Goal: Transaction & Acquisition: Purchase product/service

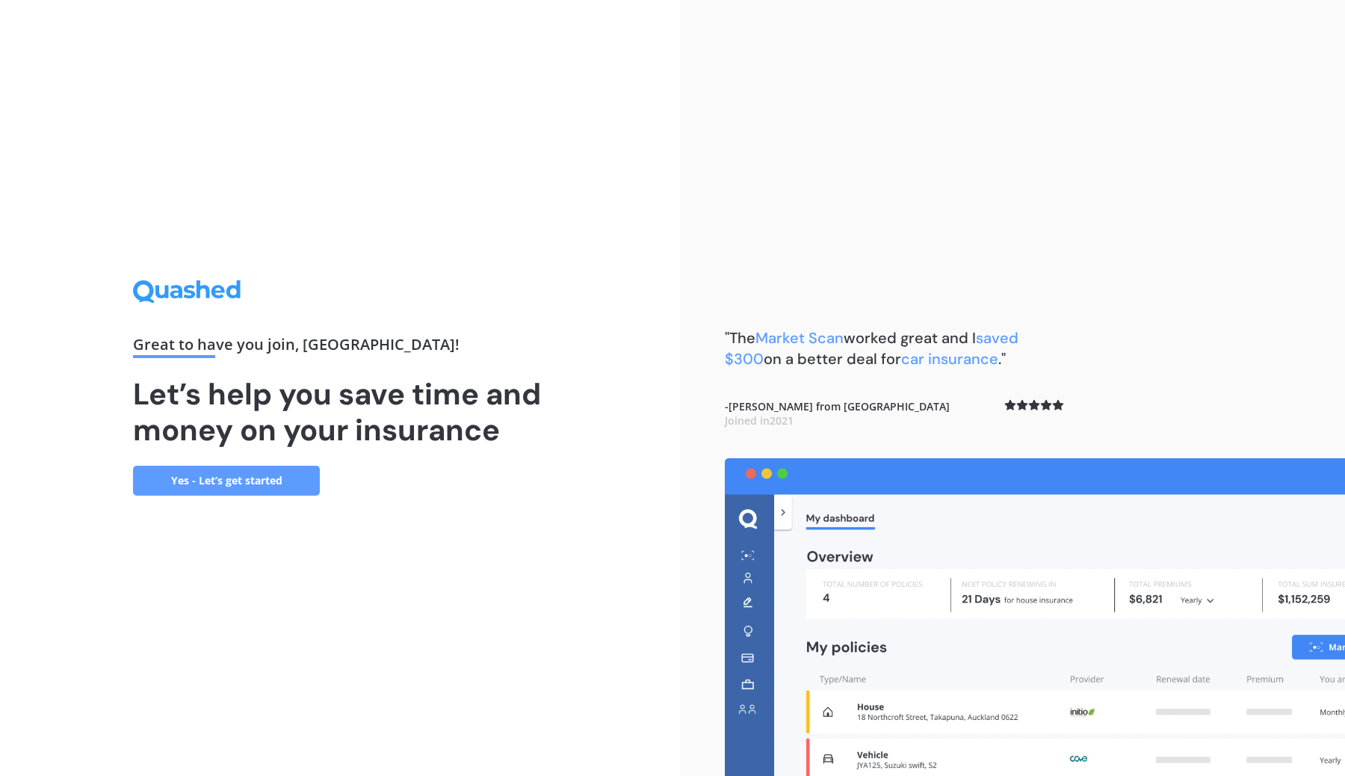
click at [641, 588] on div "Great to have you join , Jordan ! Let’s help you save time and money on your in…" at bounding box center [340, 388] width 680 height 776
click at [259, 469] on link "Yes - Let’s get started" at bounding box center [226, 481] width 187 height 30
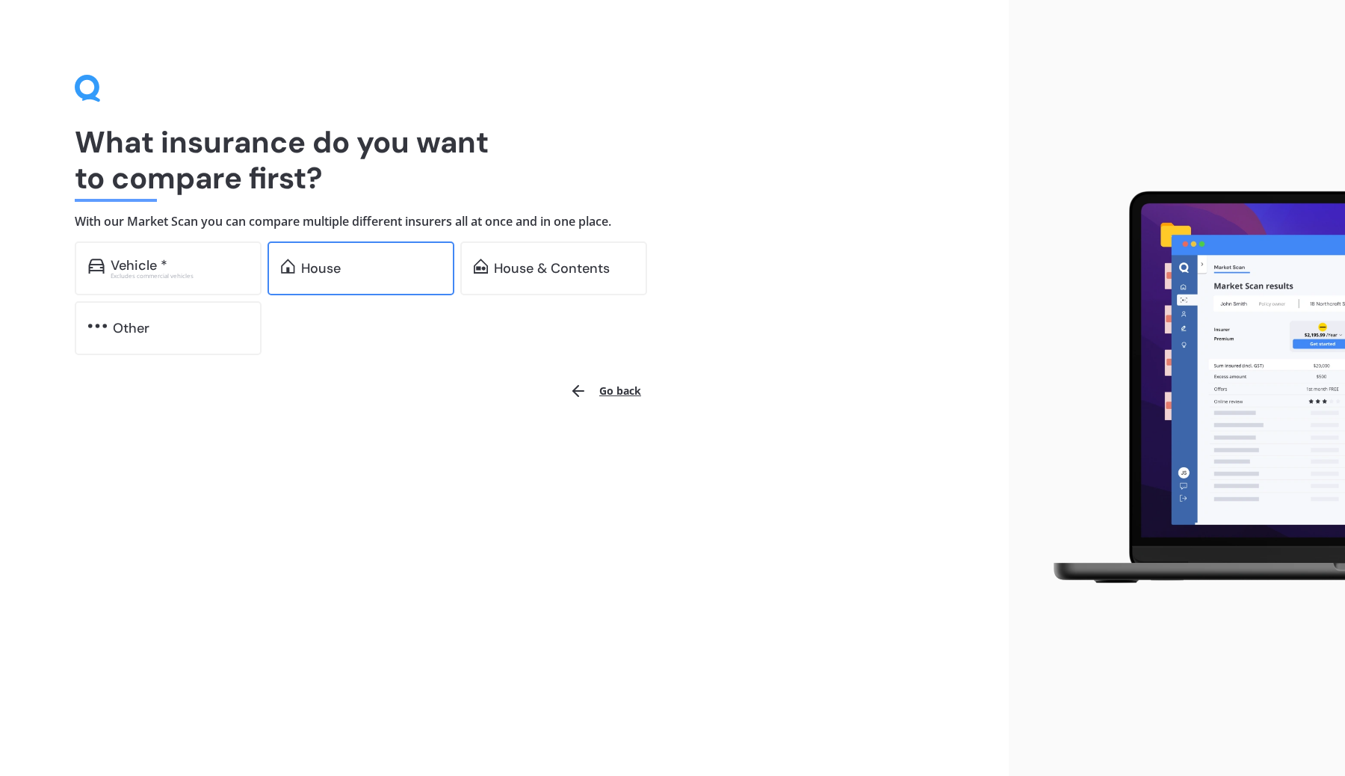
click at [338, 262] on div "House" at bounding box center [321, 268] width 40 height 15
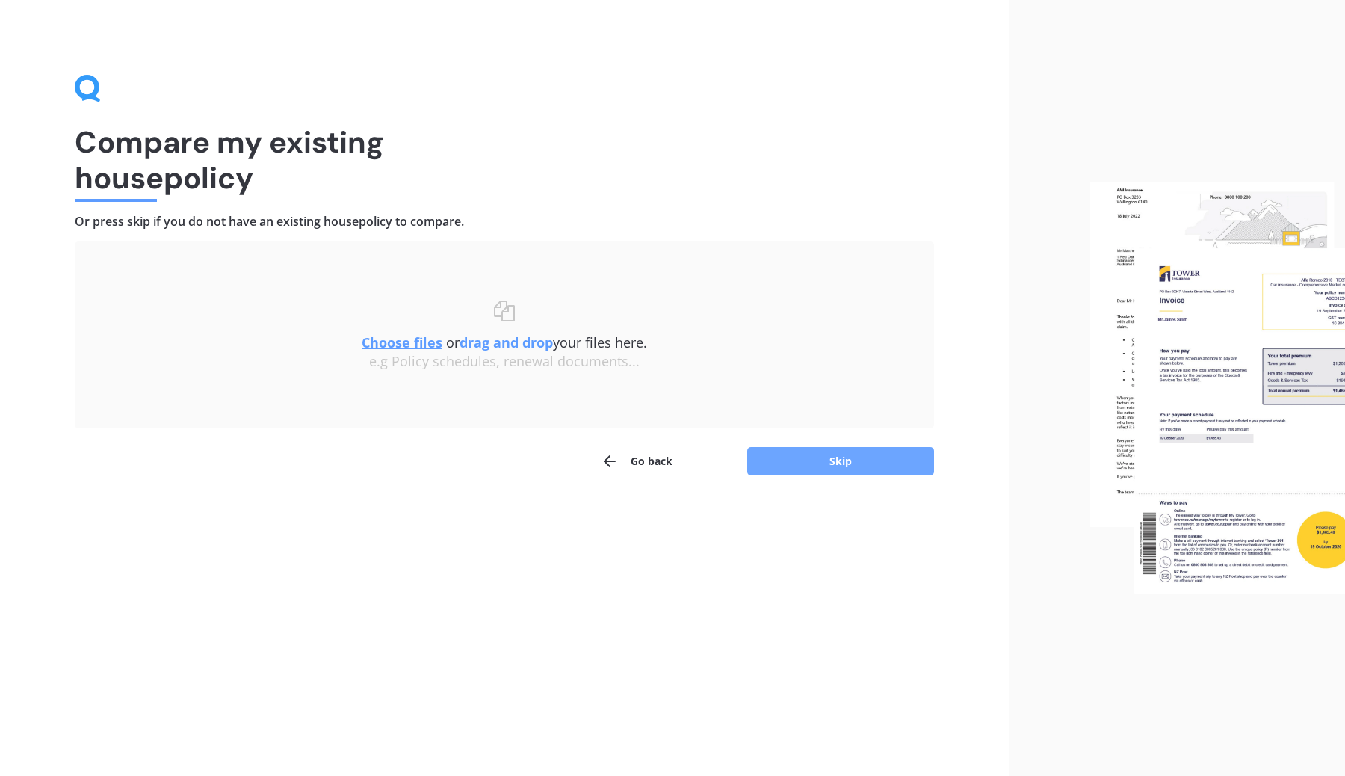
click at [880, 463] on button "Skip" at bounding box center [840, 461] width 187 height 28
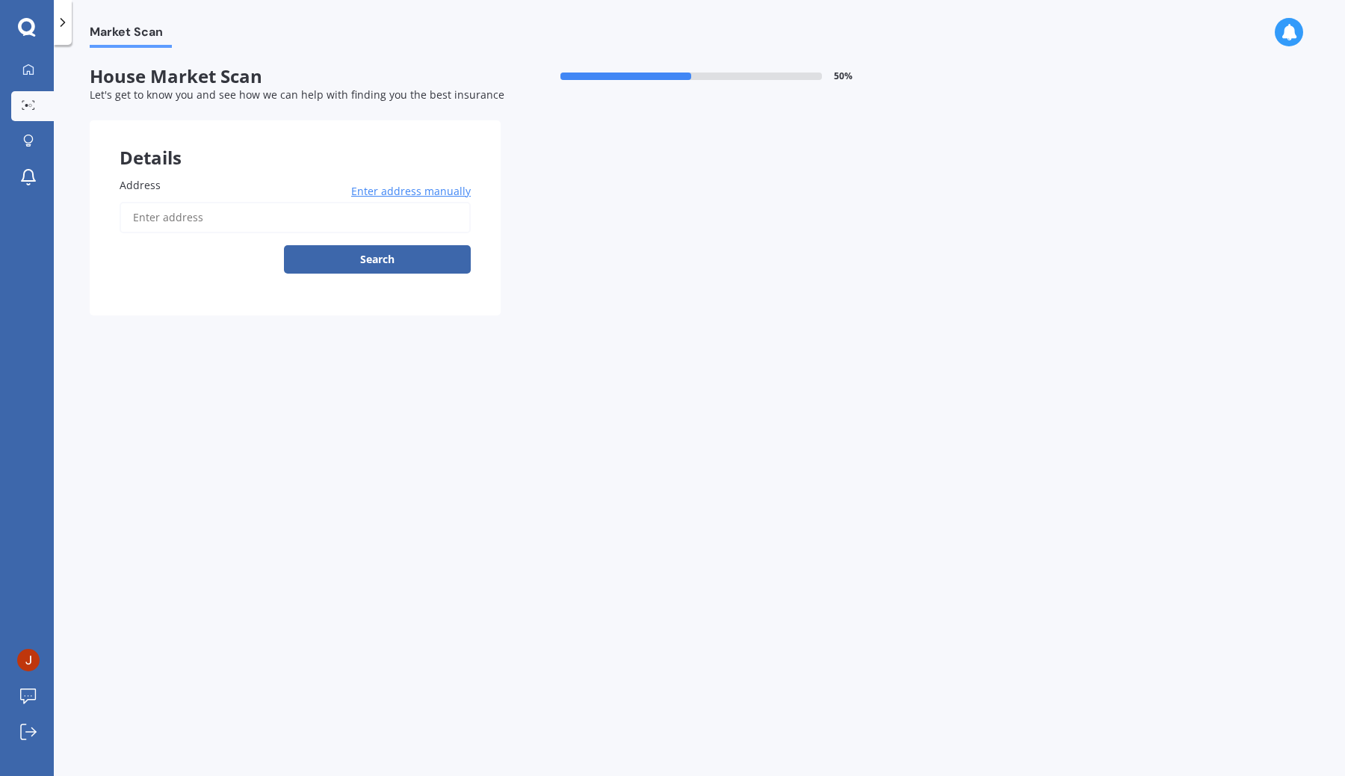
click at [210, 218] on input "Address" at bounding box center [295, 217] width 351 height 31
paste input "1C Shamrock Lane, Te Atatu Peninsula, Wa"
type input "1C Shamrock Lane, Te Atatū Peninsula, Auckland 0610"
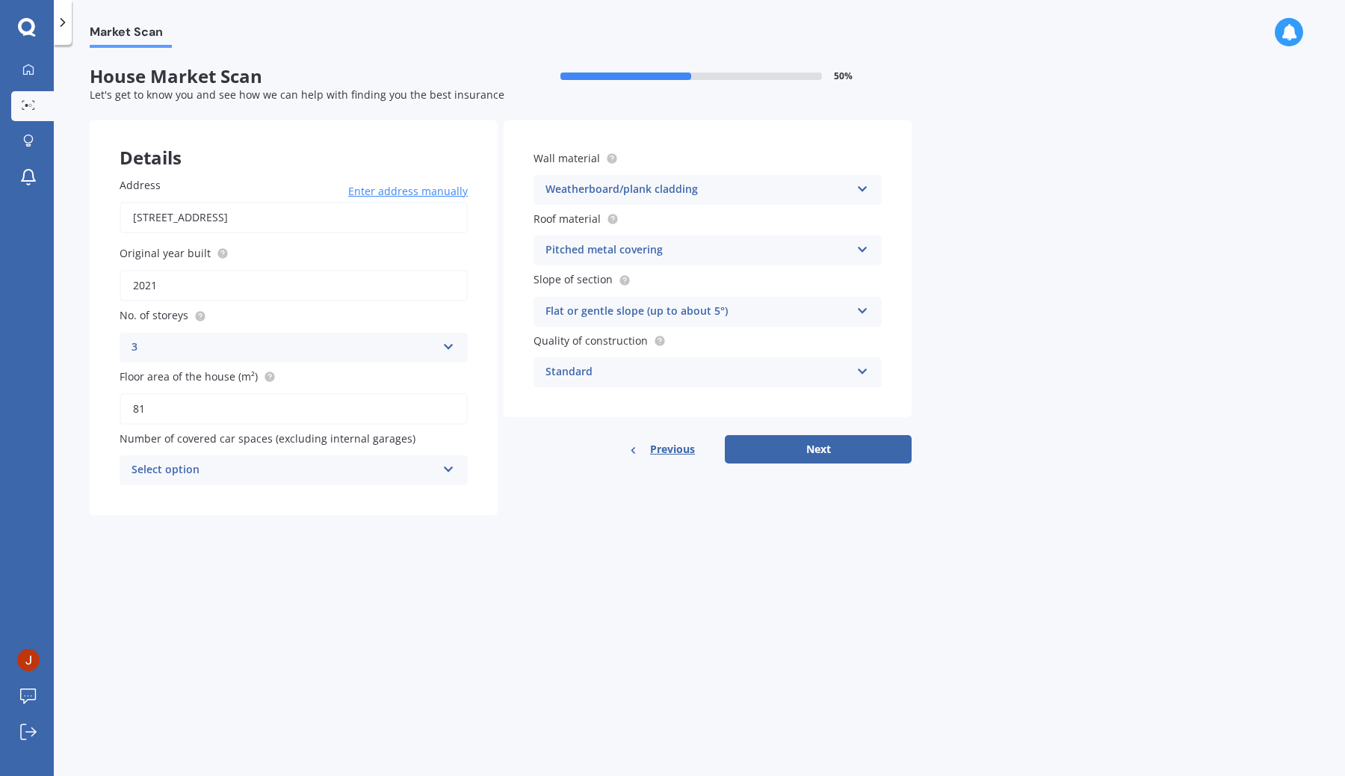
click at [239, 348] on div "3" at bounding box center [284, 348] width 305 height 18
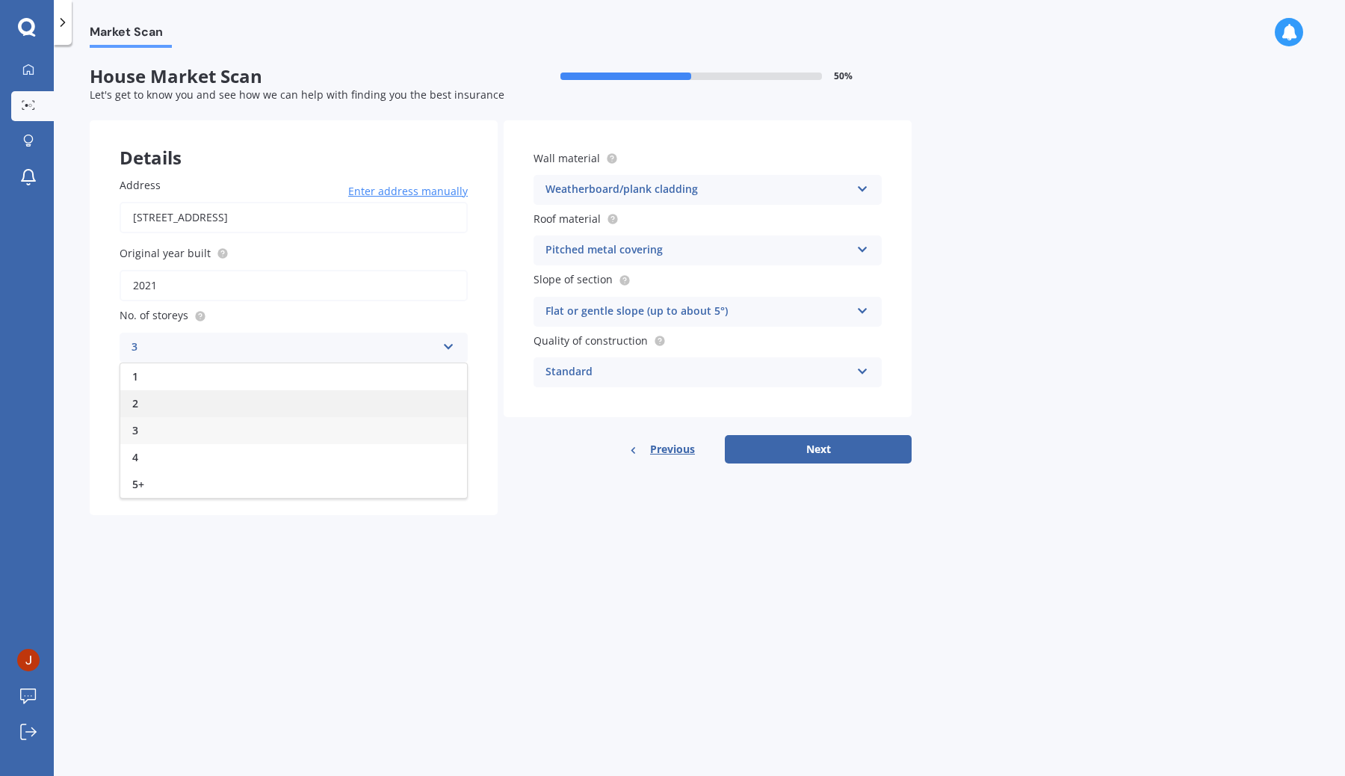
click at [173, 403] on div "2" at bounding box center [293, 403] width 347 height 27
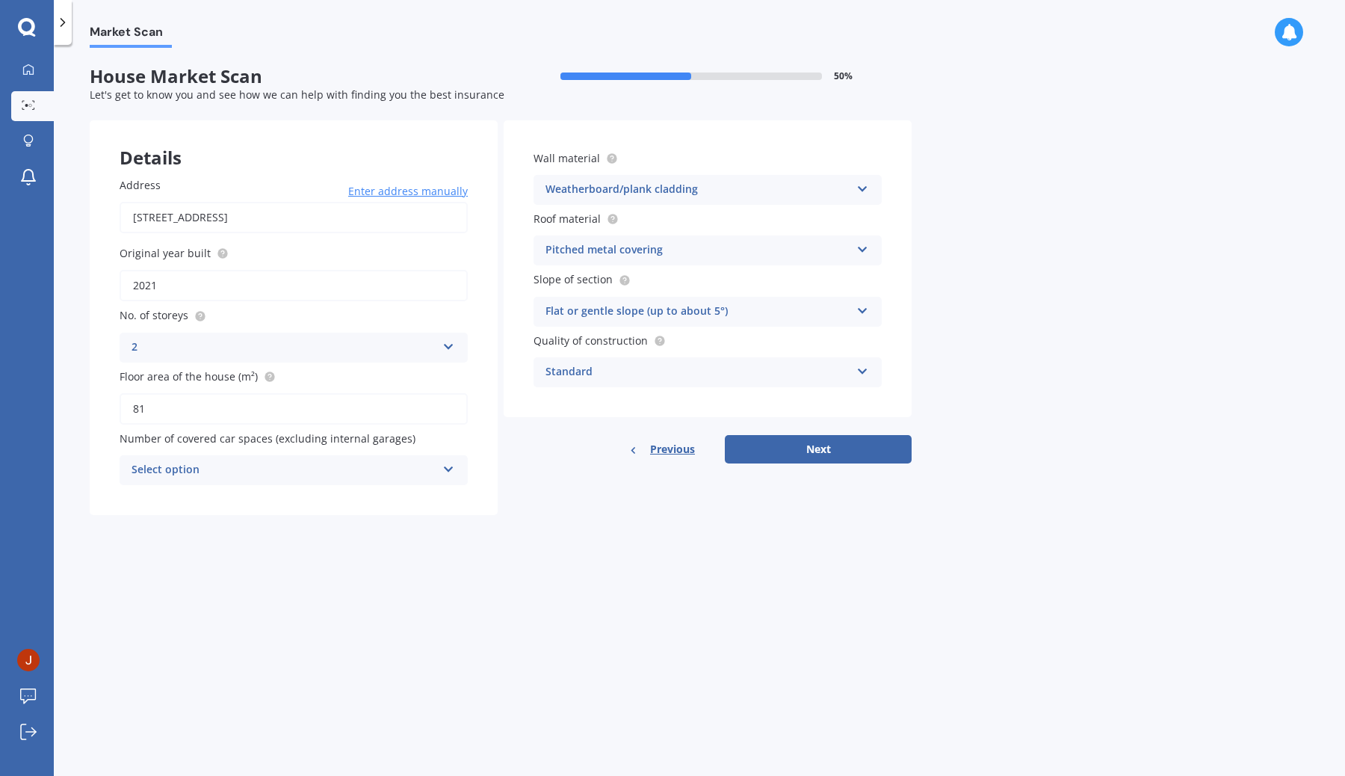
click at [277, 469] on div "Select option" at bounding box center [284, 470] width 305 height 18
click at [243, 501] on div "0" at bounding box center [293, 499] width 347 height 27
click at [548, 536] on div "Market Scan House Market Scan 50 % Let's get to know you and see how we can hel…" at bounding box center [699, 413] width 1291 height 731
click at [825, 454] on button "Next" at bounding box center [818, 449] width 187 height 28
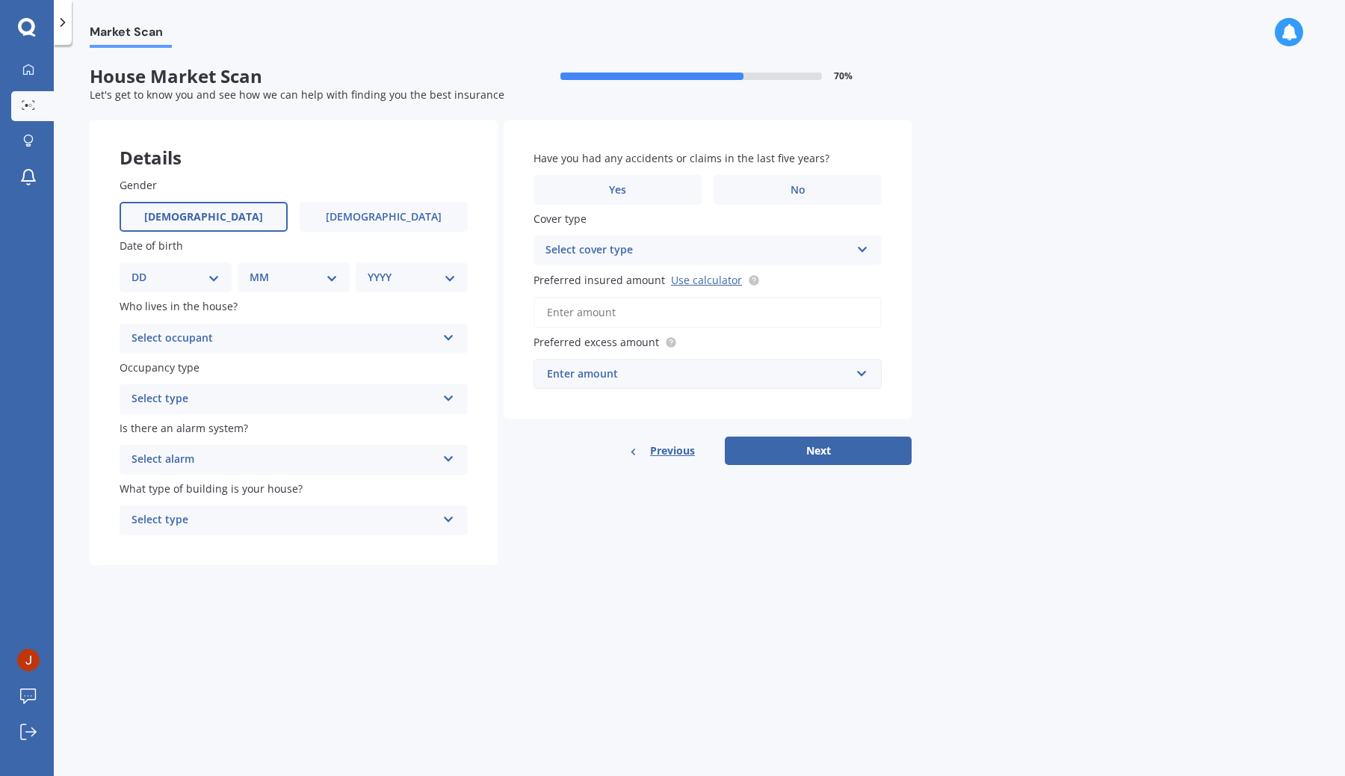
click at [208, 219] on span "Male" at bounding box center [203, 217] width 119 height 13
click at [0, 0] on input "Male" at bounding box center [0, 0] width 0 height 0
click at [176, 272] on select "DD 01 02 03 04 05 06 07 08 09 10 11 12 13 14 15 16 17 18 19 20 21 22 23 24 25 2…" at bounding box center [176, 277] width 88 height 16
select select "17"
click at [143, 270] on select "DD 01 02 03 04 05 06 07 08 09 10 11 12 13 14 15 16 17 18 19 20 21 22 23 24 25 2…" at bounding box center [176, 277] width 88 height 16
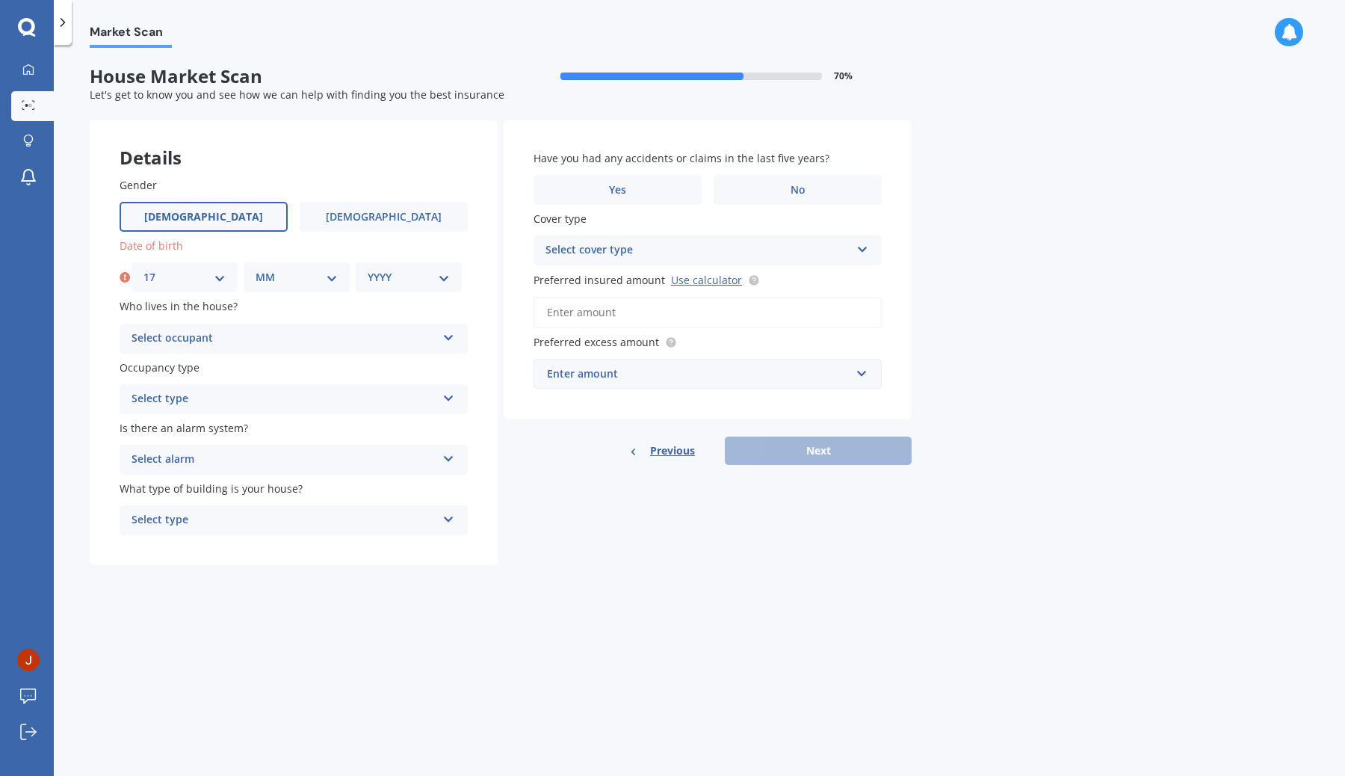
click at [303, 269] on div "MM 01 02 03 04 05 06 07 08 09 10 11 12" at bounding box center [297, 277] width 106 height 30
click at [300, 274] on select "MM 01 02 03 04 05 06 07 08 09 10 11 12" at bounding box center [297, 277] width 82 height 16
select select "10"
click at [256, 270] on select "MM 01 02 03 04 05 06 07 08 09 10 11 12" at bounding box center [297, 277] width 82 height 16
click at [382, 271] on select "YYYY 2009 2008 2007 2006 2005 2004 2003 2002 2001 2000 1999 1998 1997 1996 1995…" at bounding box center [409, 277] width 82 height 16
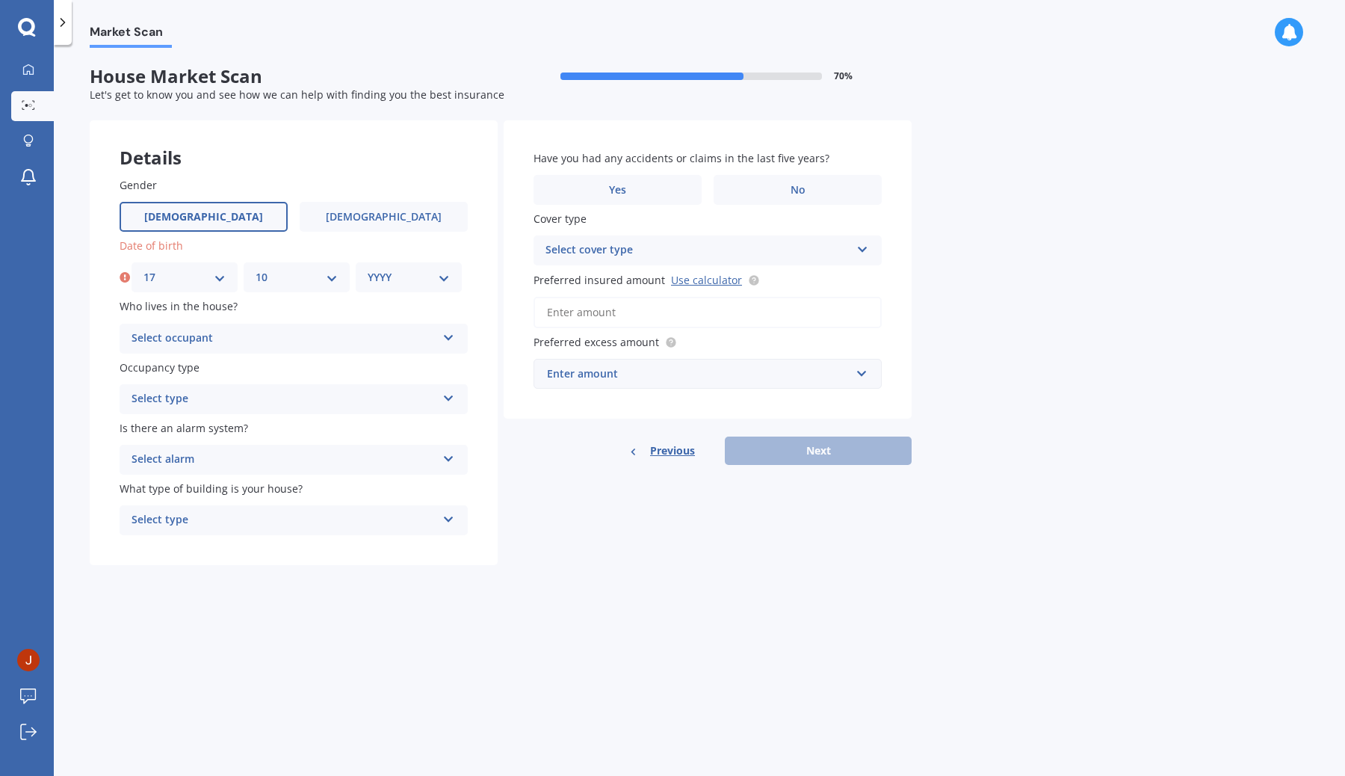
select select "1994"
click at [368, 270] on select "YYYY 2009 2008 2007 2006 2005 2004 2003 2002 2001 2000 1999 1998 1997 1996 1995…" at bounding box center [409, 277] width 82 height 16
click at [253, 335] on div "Select occupant" at bounding box center [284, 339] width 305 height 18
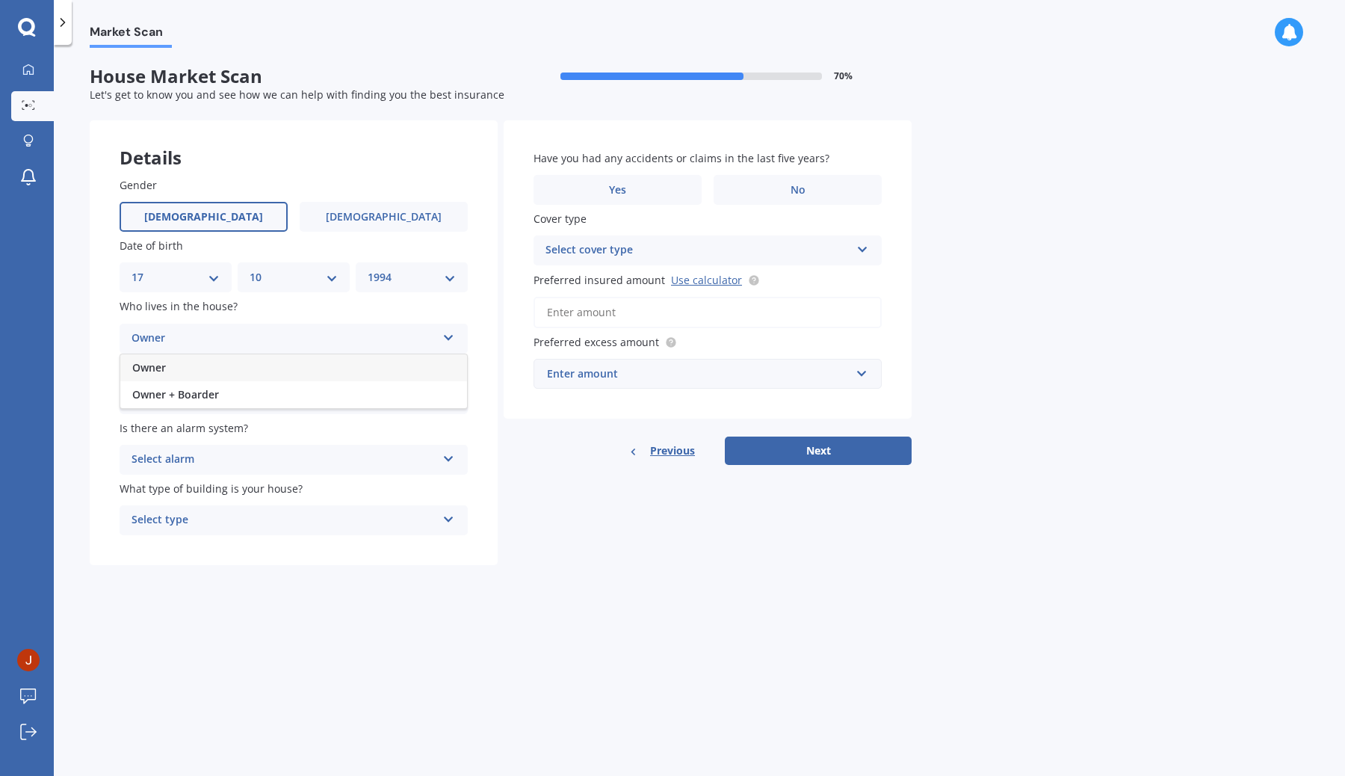
click at [214, 364] on div "Owner" at bounding box center [293, 367] width 347 height 27
click at [220, 333] on div "Owner" at bounding box center [284, 339] width 305 height 18
click at [197, 398] on span "Owner + Boarder" at bounding box center [175, 394] width 87 height 14
click at [217, 404] on div "Select type" at bounding box center [284, 399] width 305 height 18
click at [214, 436] on div "Permanent" at bounding box center [293, 428] width 347 height 27
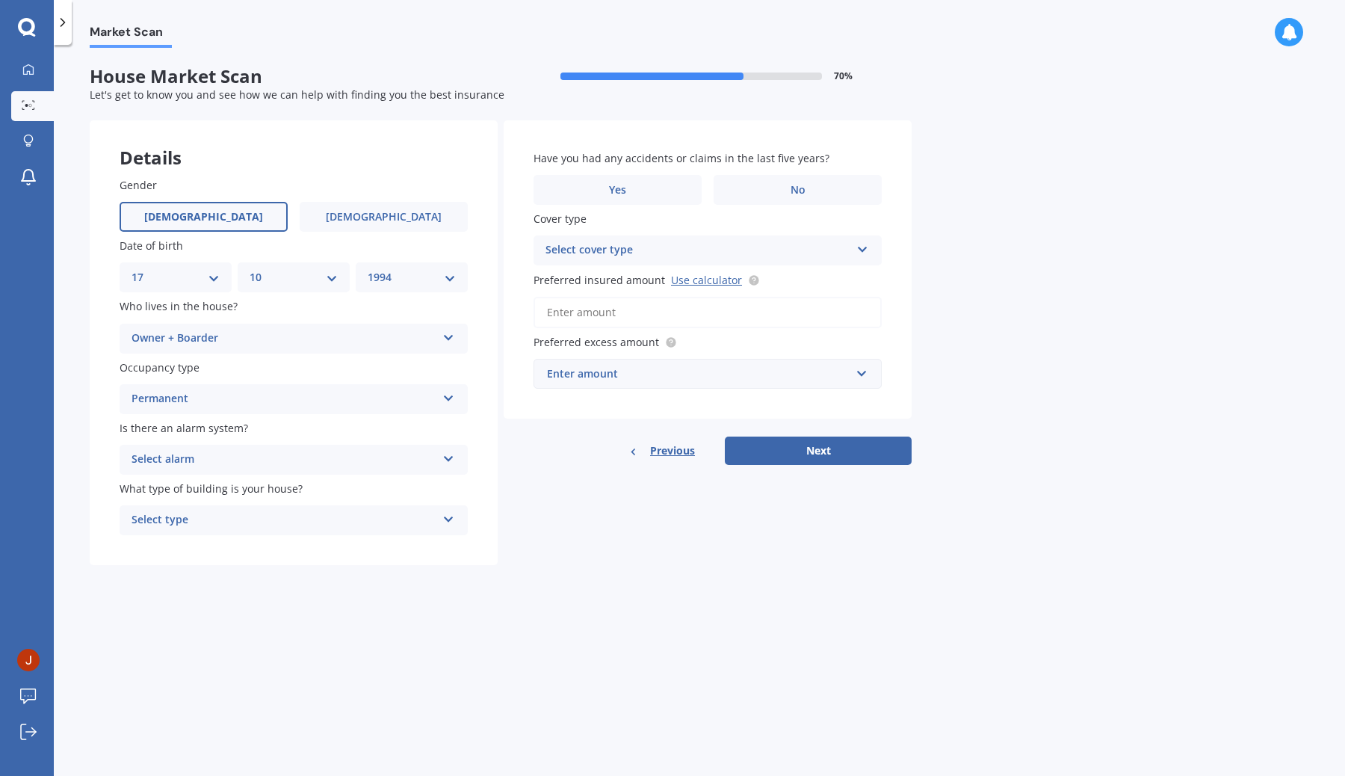
click at [206, 451] on div "Select alarm Yes, monitored Yes, not monitored No" at bounding box center [294, 460] width 348 height 30
click at [196, 520] on span "Yes, not monitored" at bounding box center [181, 515] width 99 height 14
drag, startPoint x: 270, startPoint y: 528, endPoint x: 264, endPoint y: 522, distance: 8.5
click at [264, 522] on div "Select type" at bounding box center [284, 520] width 305 height 18
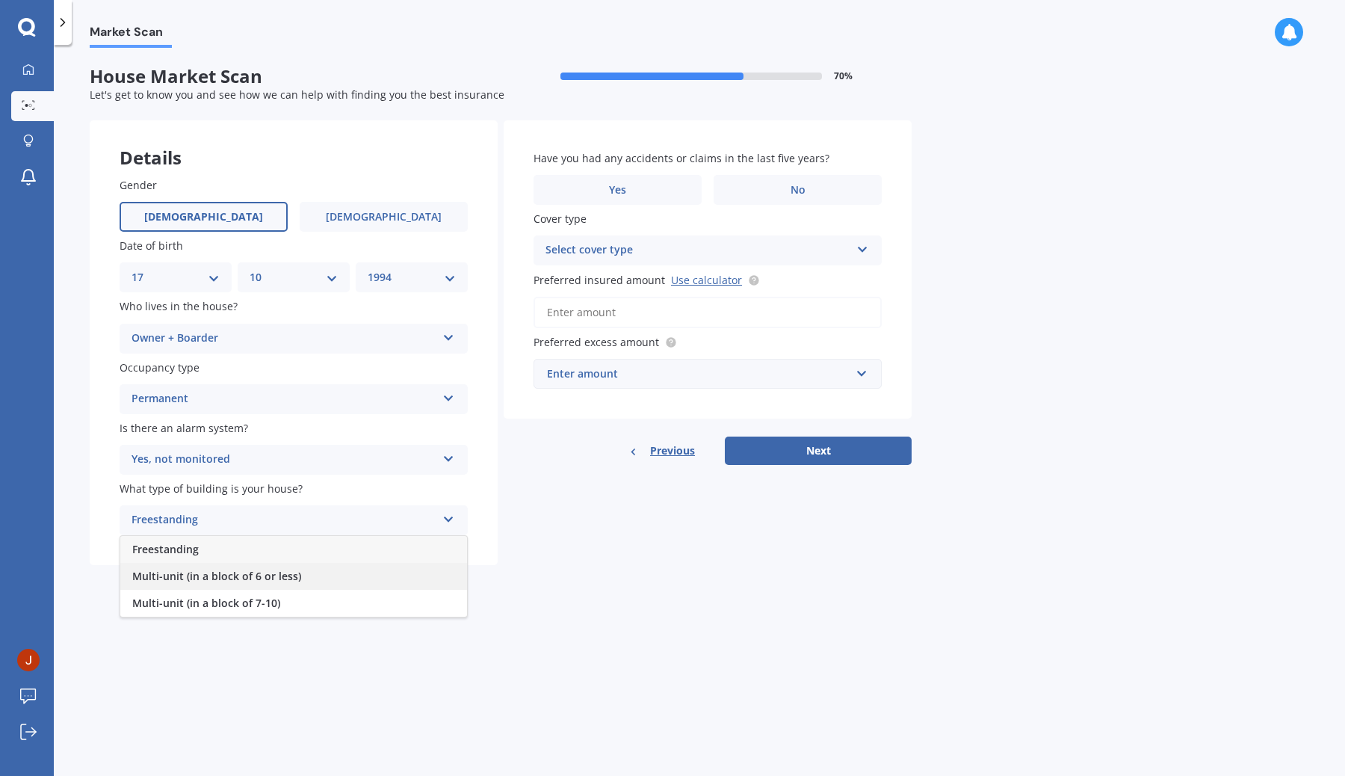
click at [297, 578] on div "Multi-unit (in a block of 6 or less)" at bounding box center [293, 576] width 347 height 27
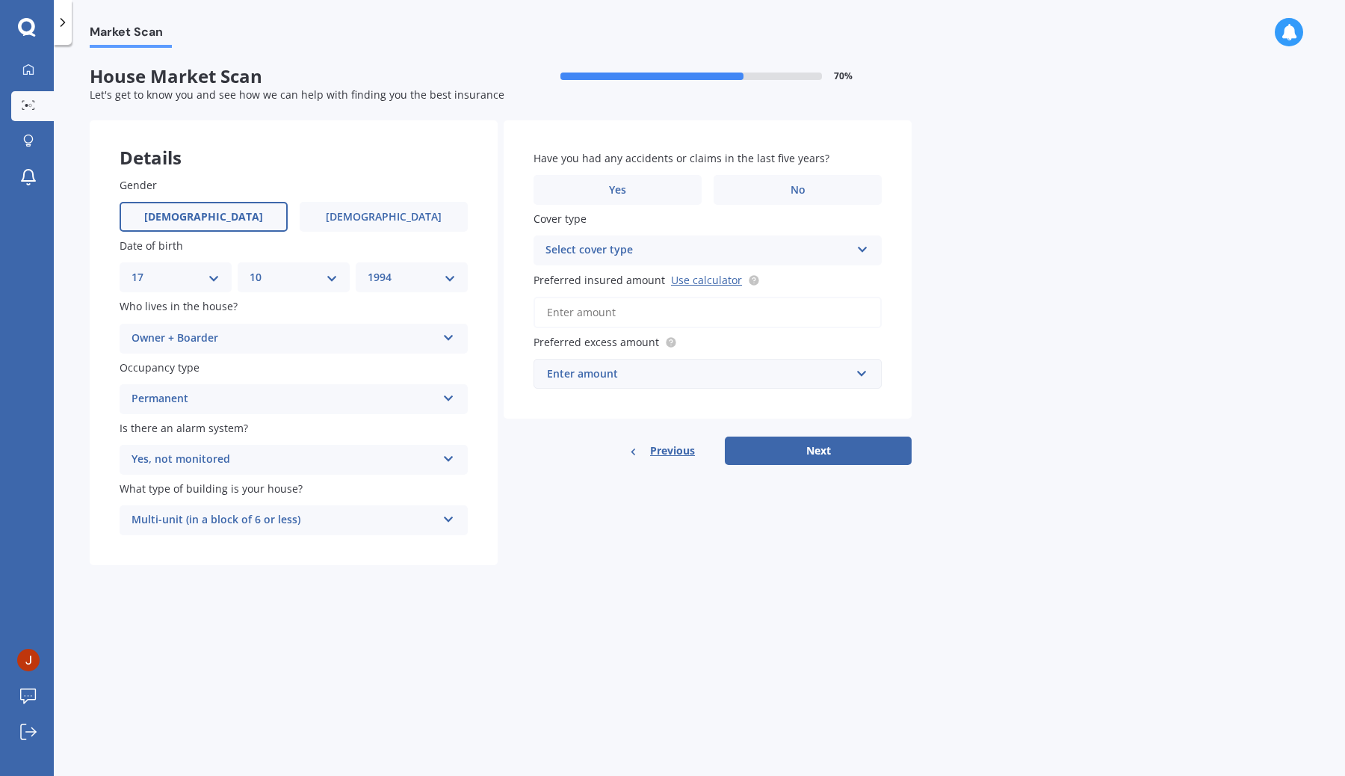
click at [581, 637] on div "Market Scan House Market Scan 70 % Let's get to know you and see how we can hel…" at bounding box center [699, 413] width 1291 height 731
click at [821, 192] on label "No" at bounding box center [798, 190] width 168 height 30
click at [0, 0] on input "No" at bounding box center [0, 0] width 0 height 0
click at [745, 253] on div "Select cover type" at bounding box center [698, 250] width 305 height 18
click at [712, 280] on div "High" at bounding box center [707, 279] width 347 height 27
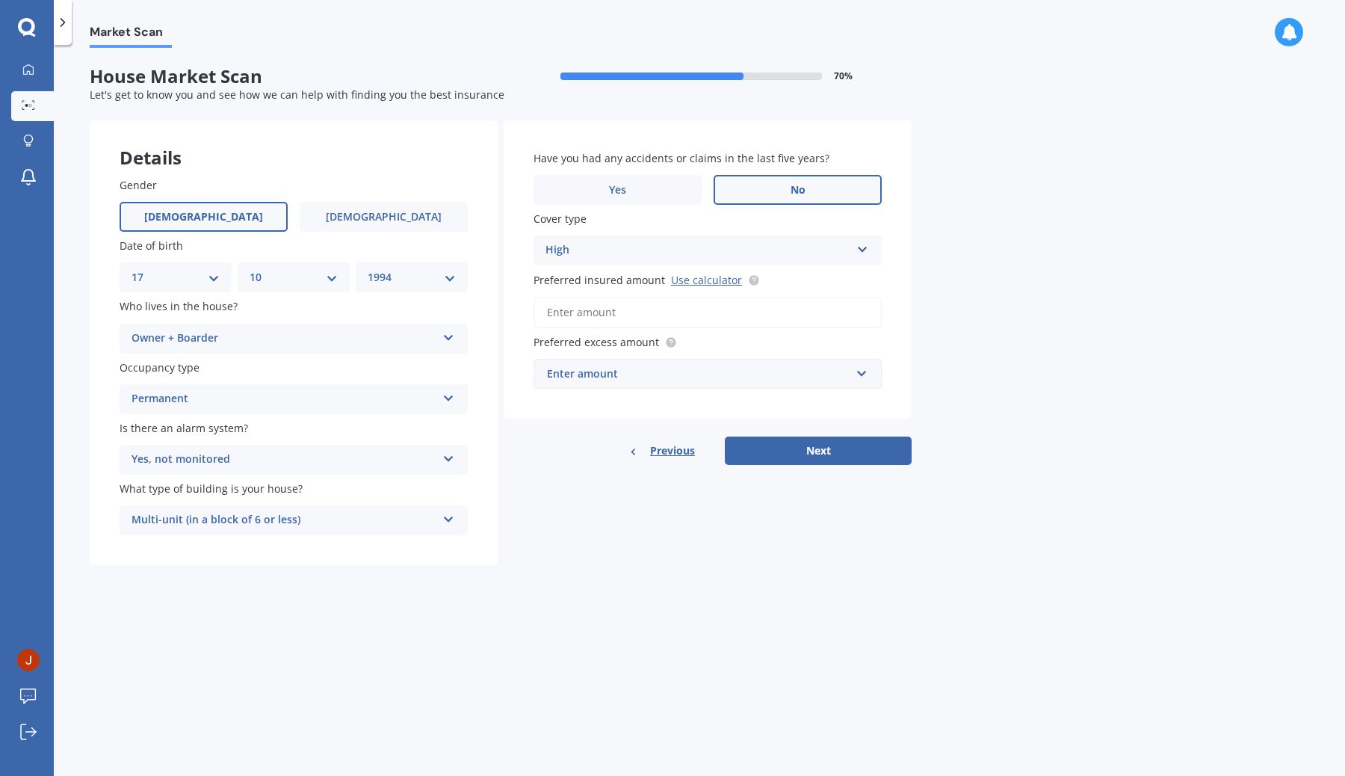
click at [652, 317] on input "Preferred insured amount Use calculator" at bounding box center [708, 312] width 348 height 31
click at [708, 277] on link "Use calculator" at bounding box center [706, 280] width 71 height 14
click at [623, 320] on input "Preferred insured amount Use calculator" at bounding box center [708, 312] width 348 height 31
paste input "$324,663"
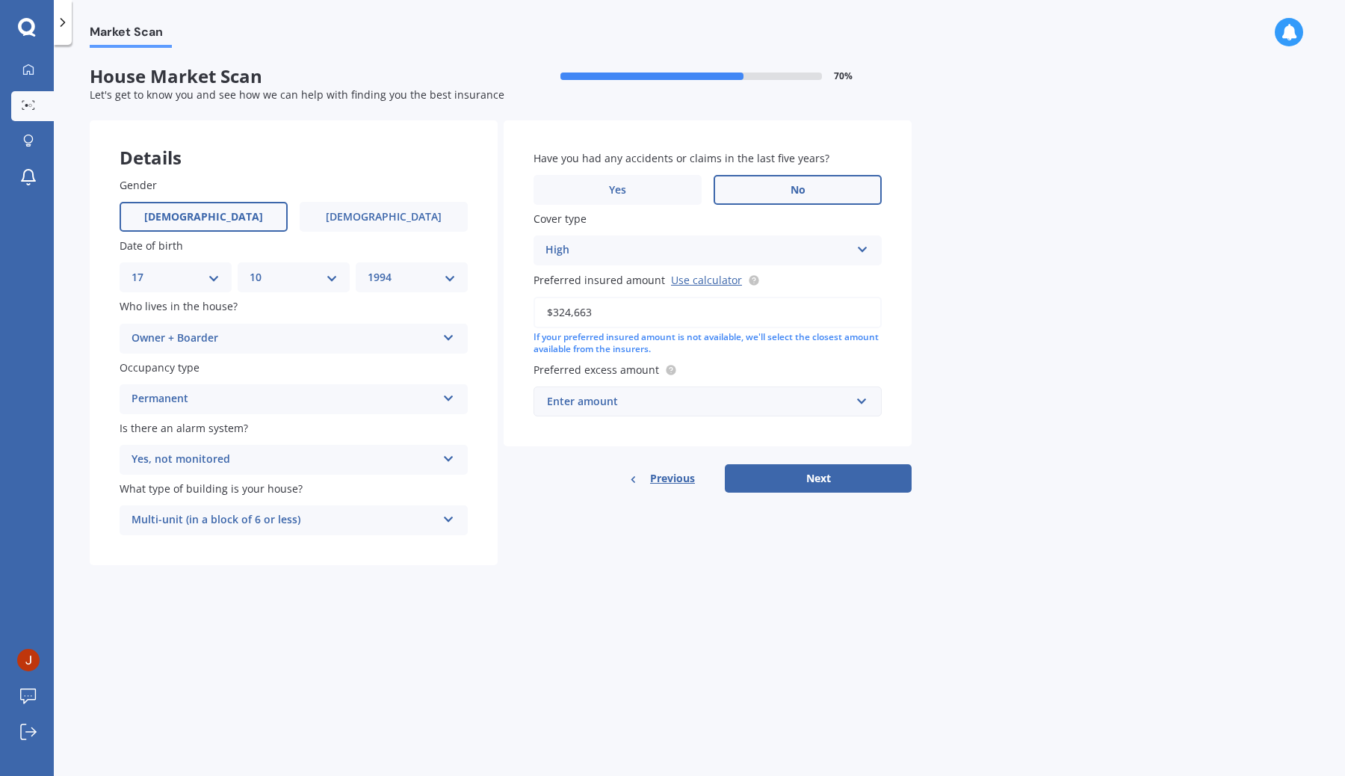
type input "$324,663"
click at [619, 393] on input "text" at bounding box center [702, 401] width 335 height 28
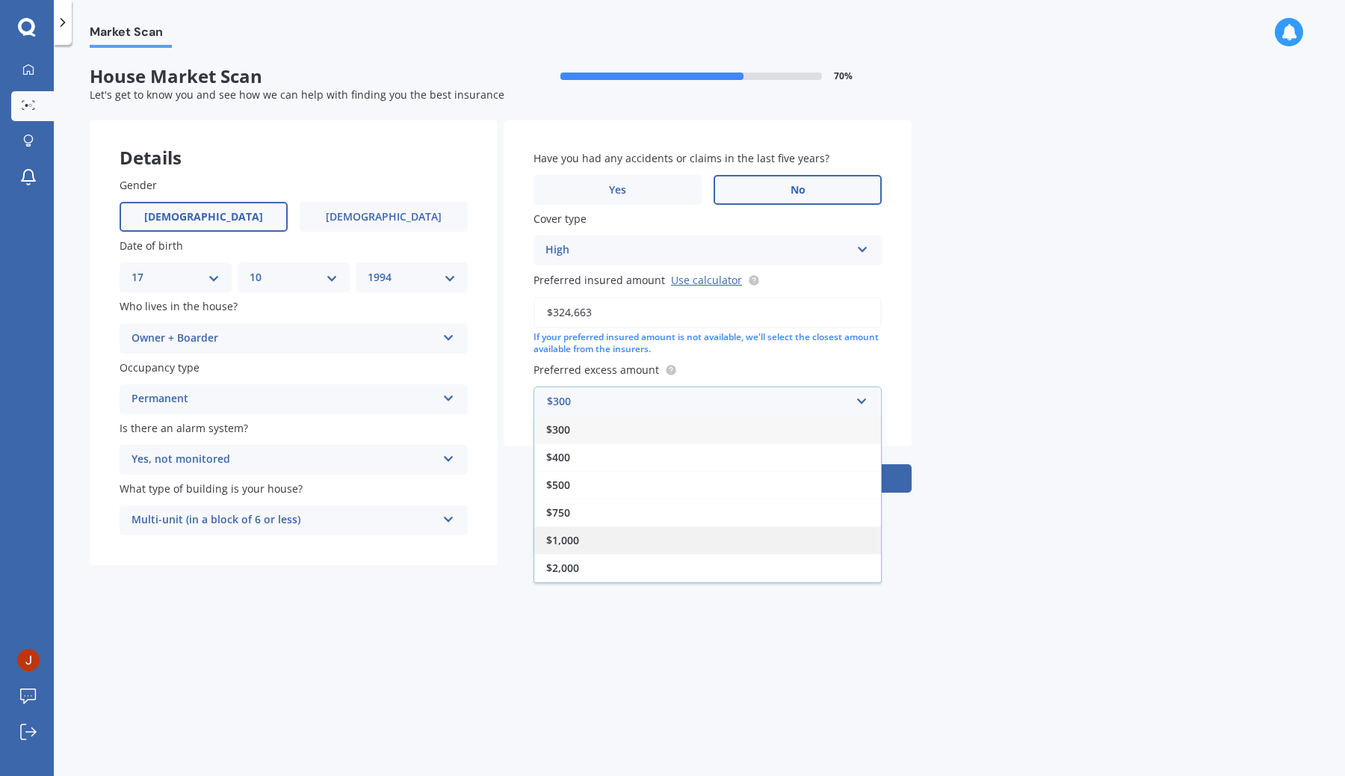
click at [607, 536] on div "$1,000" at bounding box center [707, 540] width 347 height 28
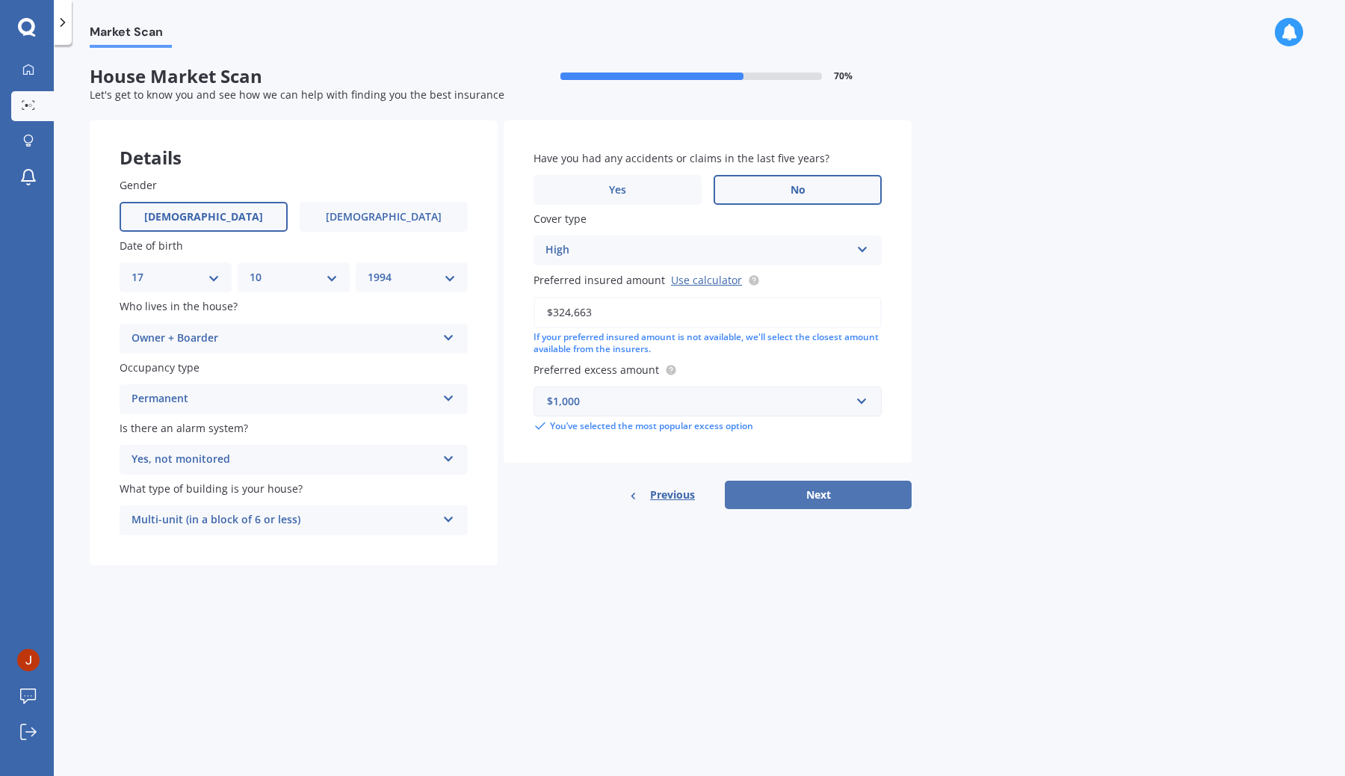
click at [817, 499] on button "Next" at bounding box center [818, 495] width 187 height 28
select select "17"
select select "10"
select select "1994"
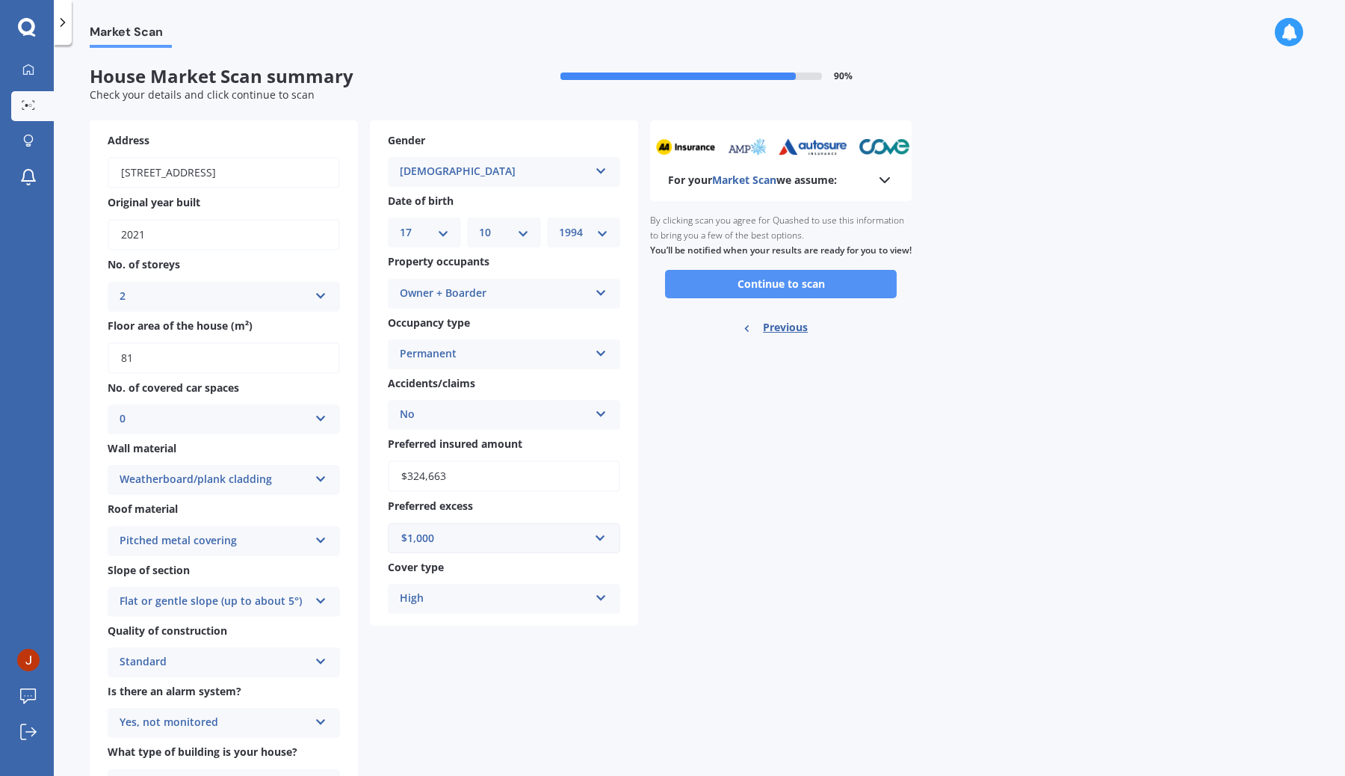
click at [809, 298] on button "Continue to scan" at bounding box center [781, 284] width 232 height 28
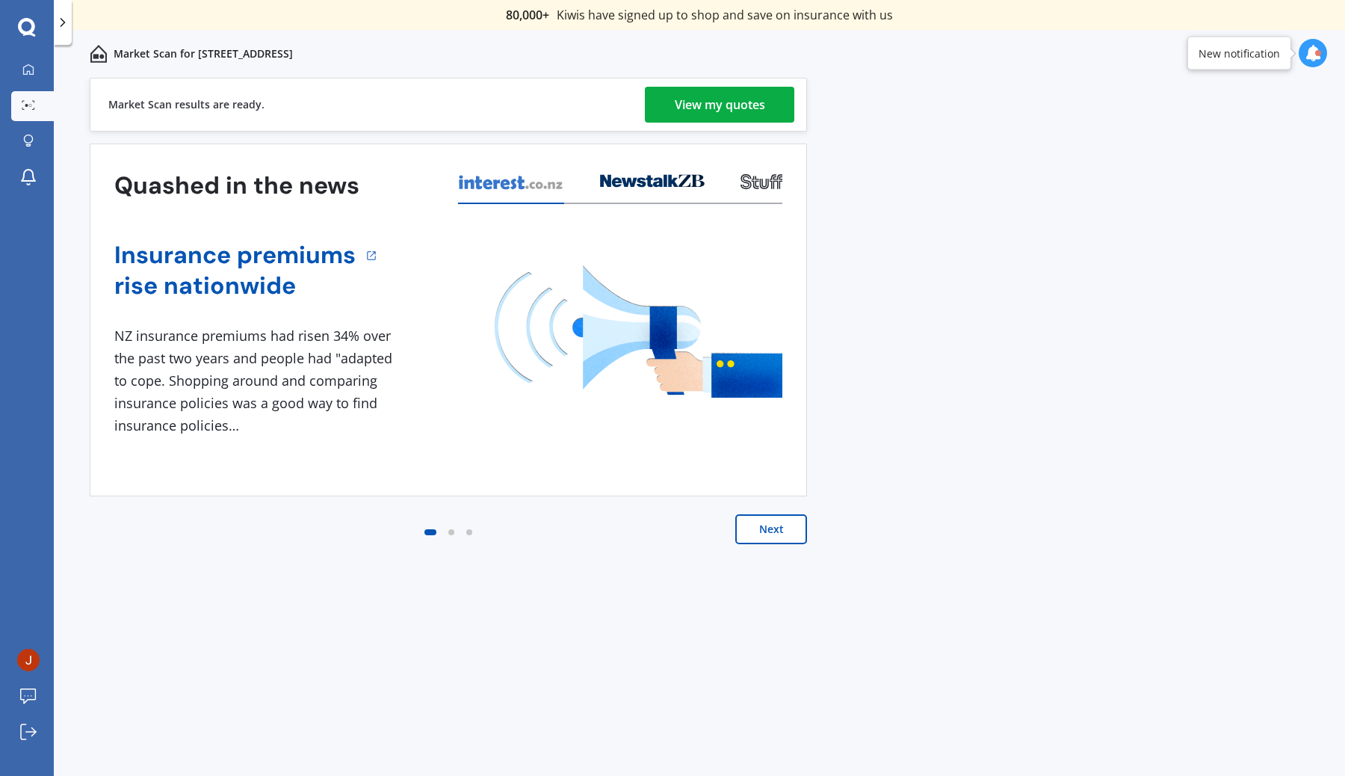
click at [712, 99] on div "View my quotes" at bounding box center [720, 105] width 90 height 36
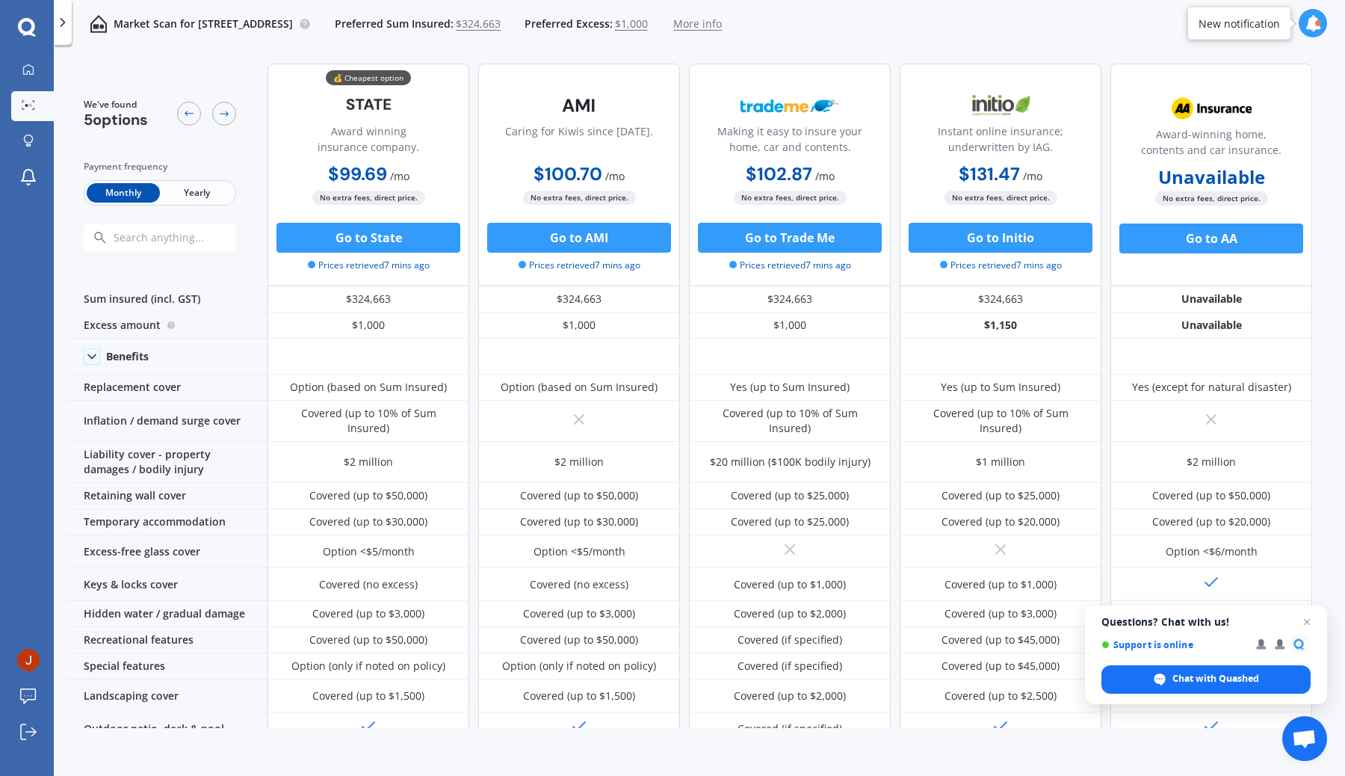
click at [200, 190] on span "Yearly" at bounding box center [196, 192] width 73 height 19
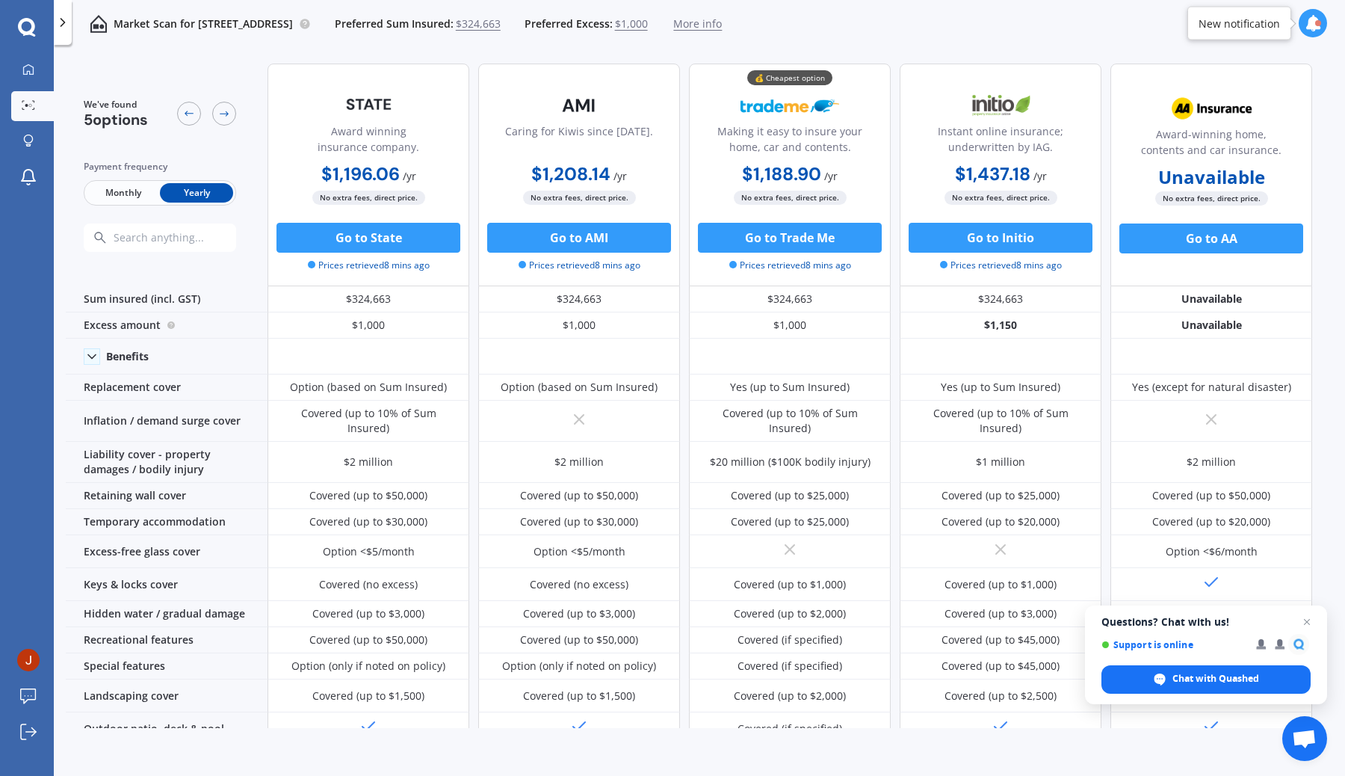
click at [122, 194] on span "Monthly" at bounding box center [123, 192] width 73 height 19
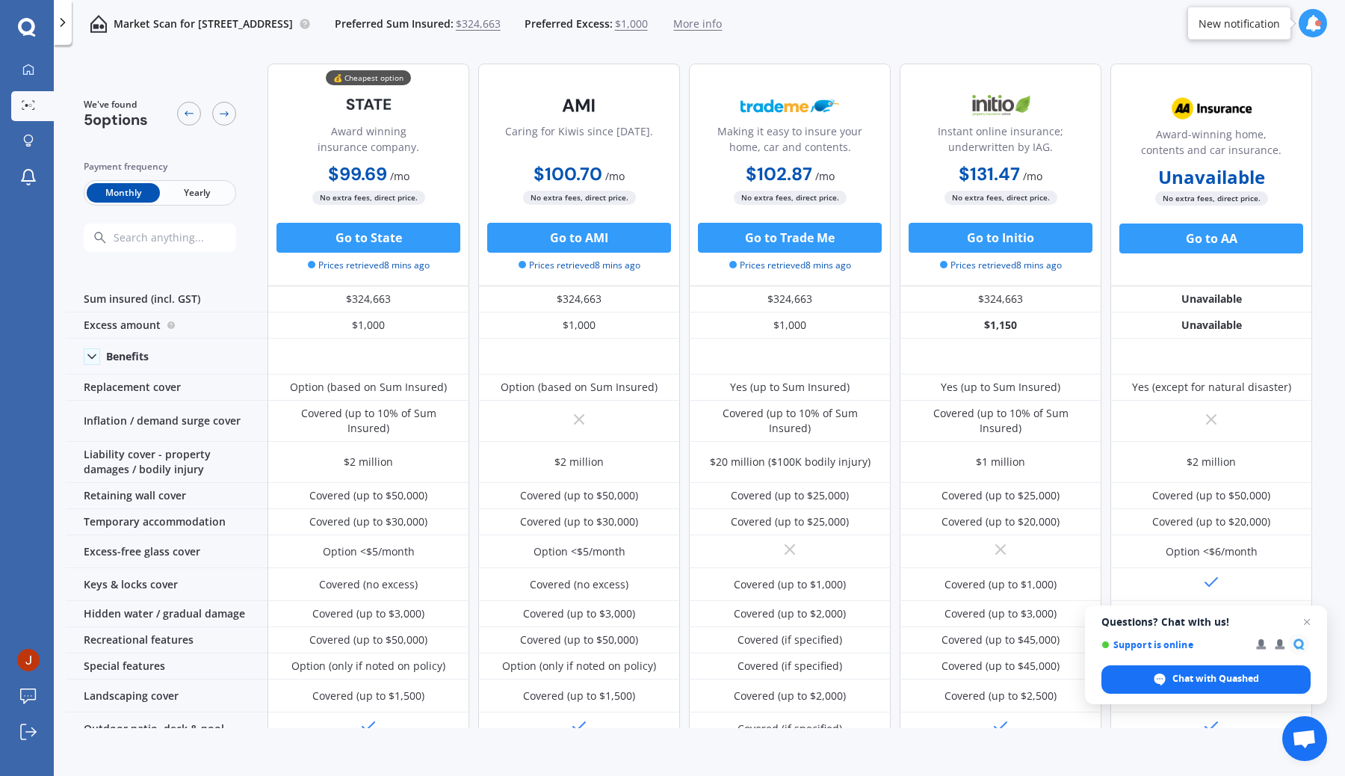
click at [194, 195] on span "Yearly" at bounding box center [196, 192] width 73 height 19
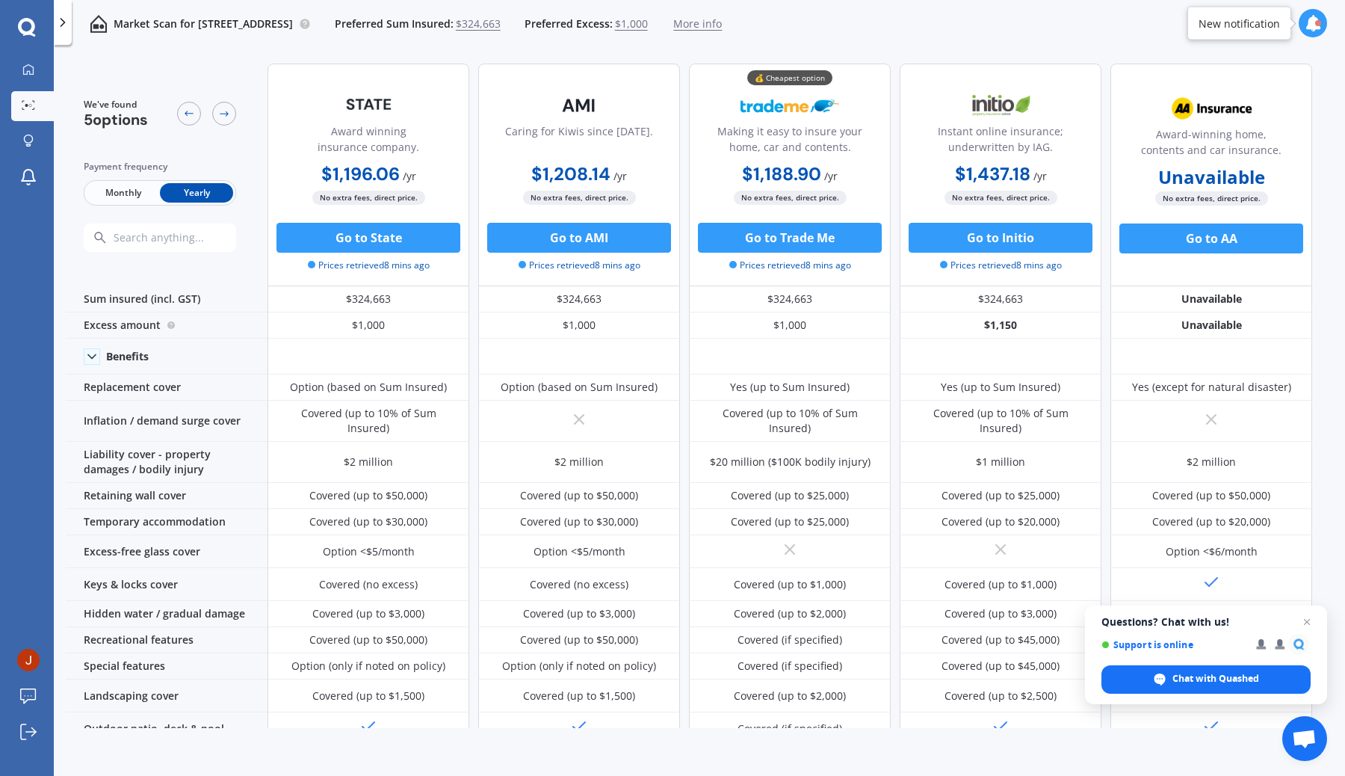
click at [119, 197] on span "Monthly" at bounding box center [123, 192] width 73 height 19
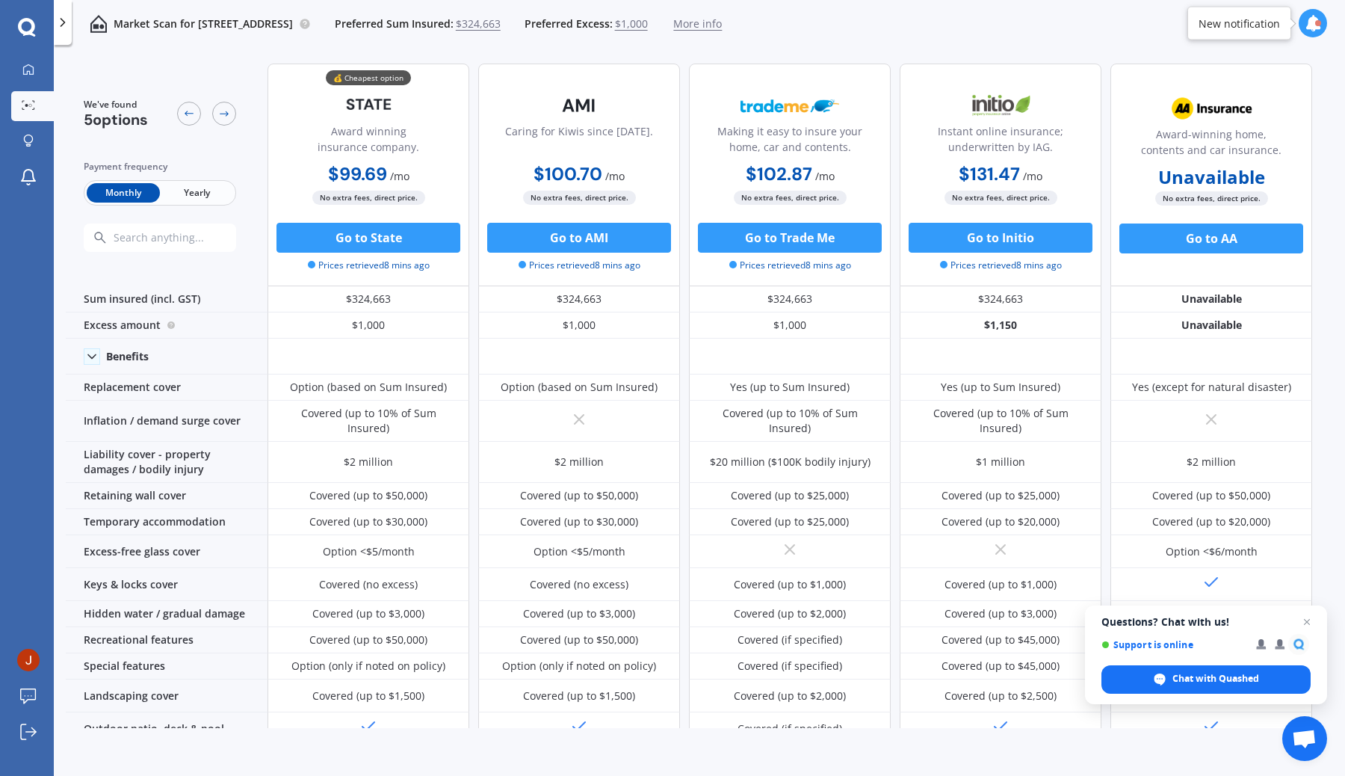
click at [191, 195] on span "Yearly" at bounding box center [196, 192] width 73 height 19
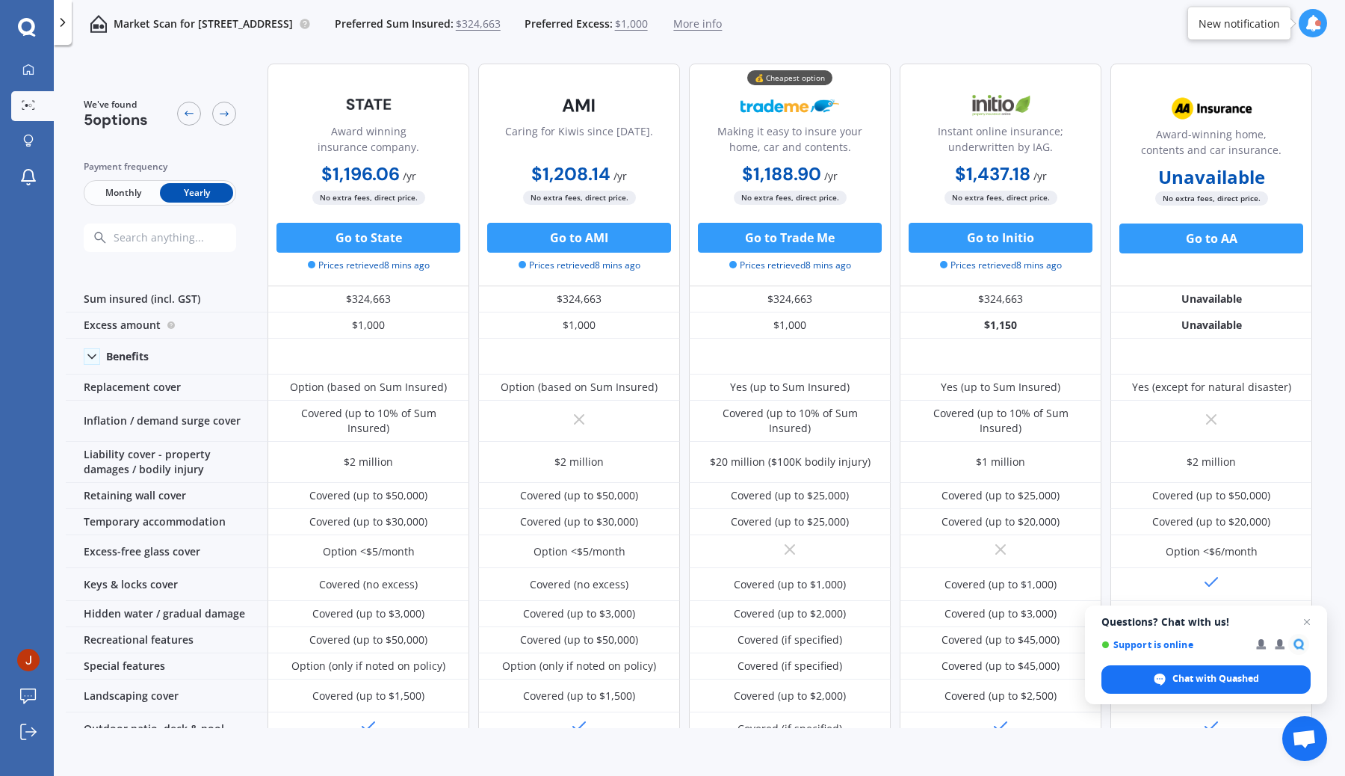
click at [117, 192] on span "Monthly" at bounding box center [123, 192] width 73 height 19
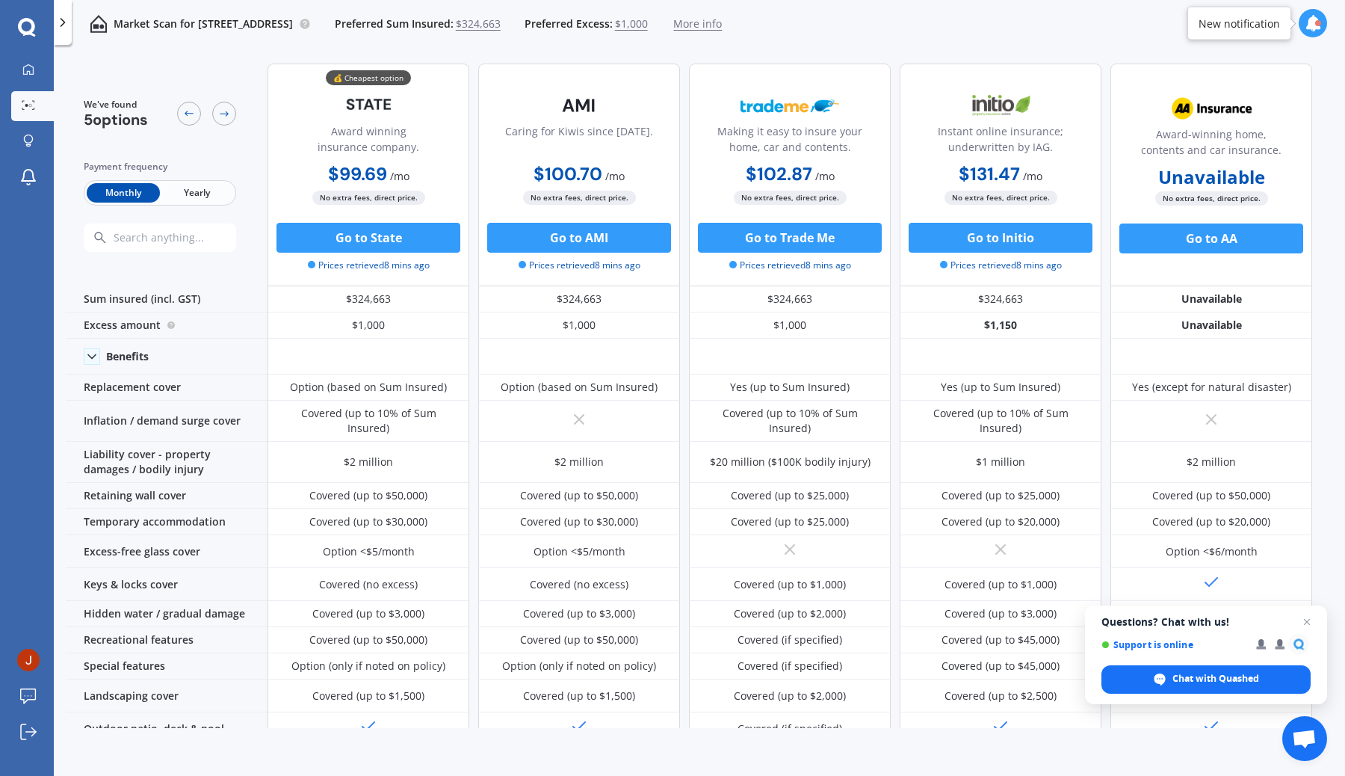
click at [188, 194] on span "Yearly" at bounding box center [196, 192] width 73 height 19
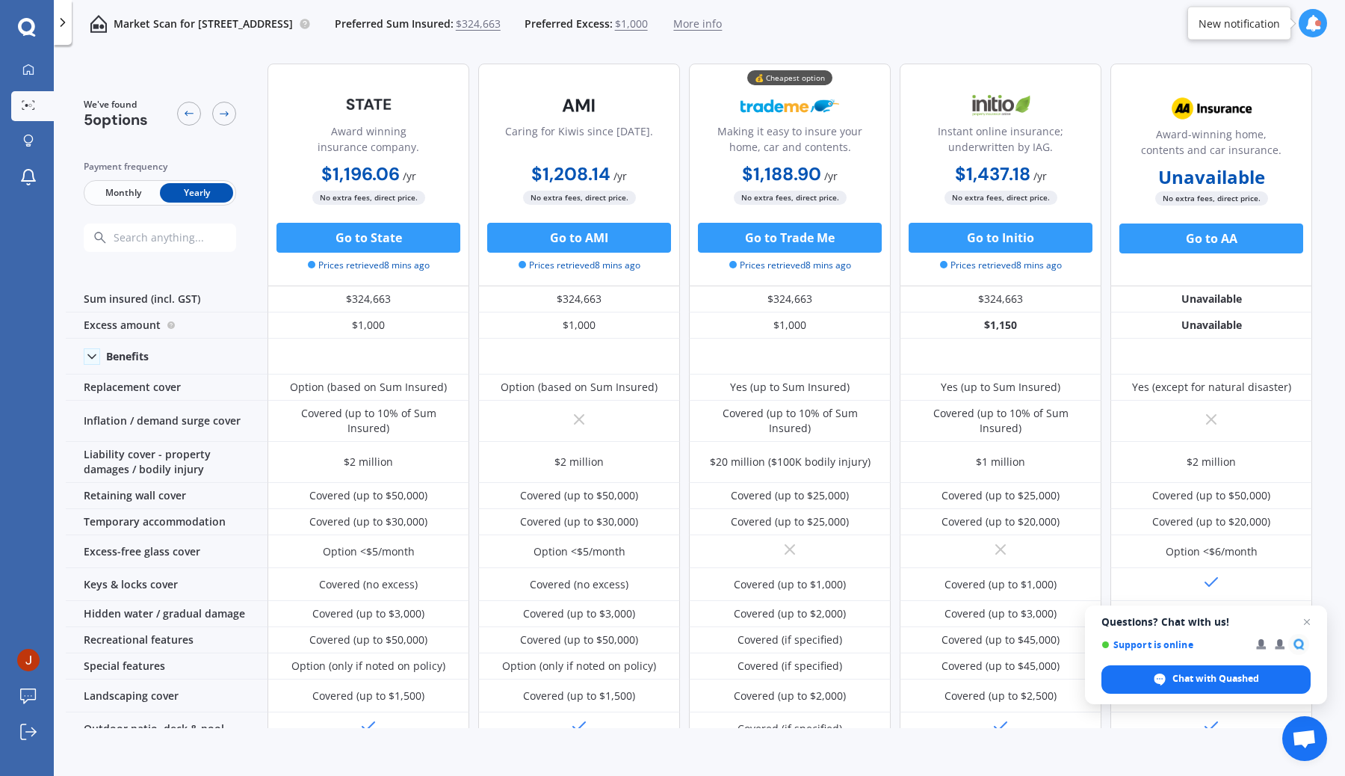
click at [117, 200] on span "Monthly" at bounding box center [123, 192] width 73 height 19
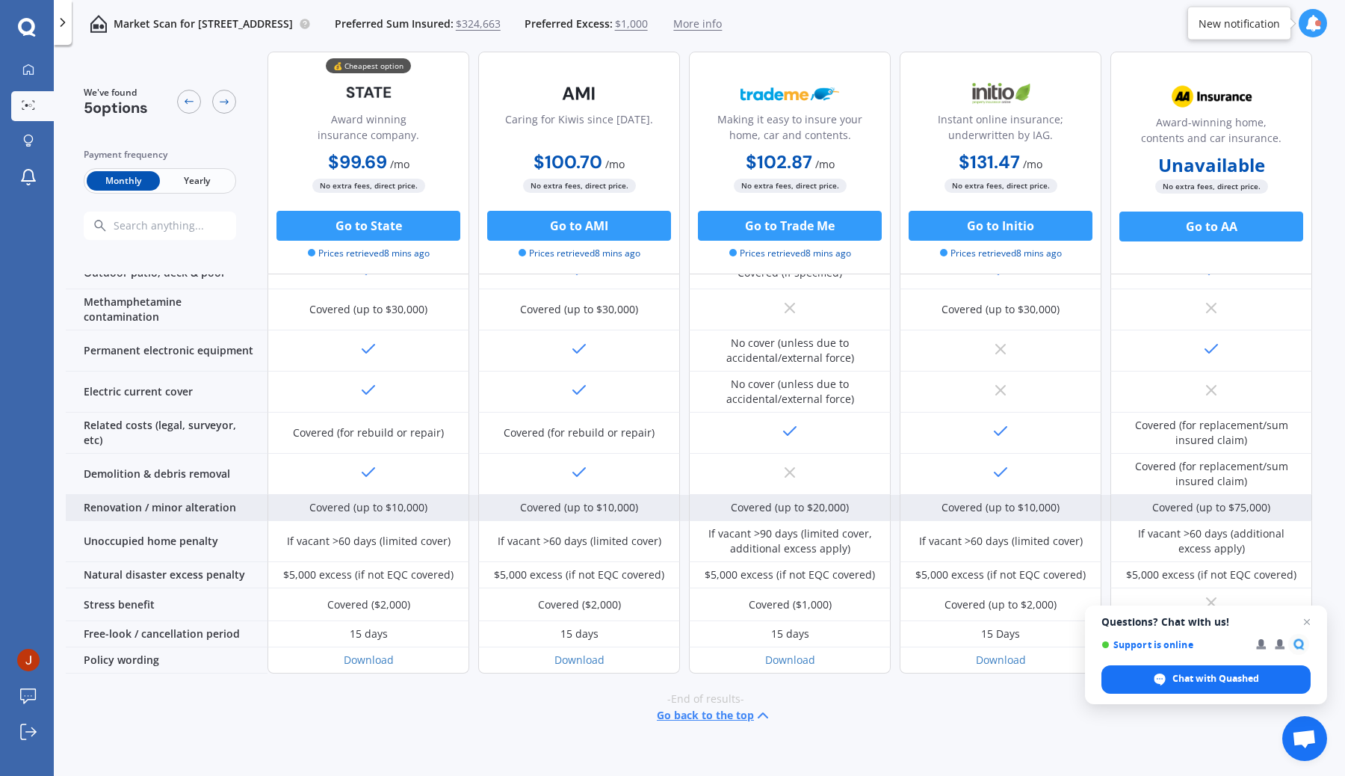
scroll to position [449, 0]
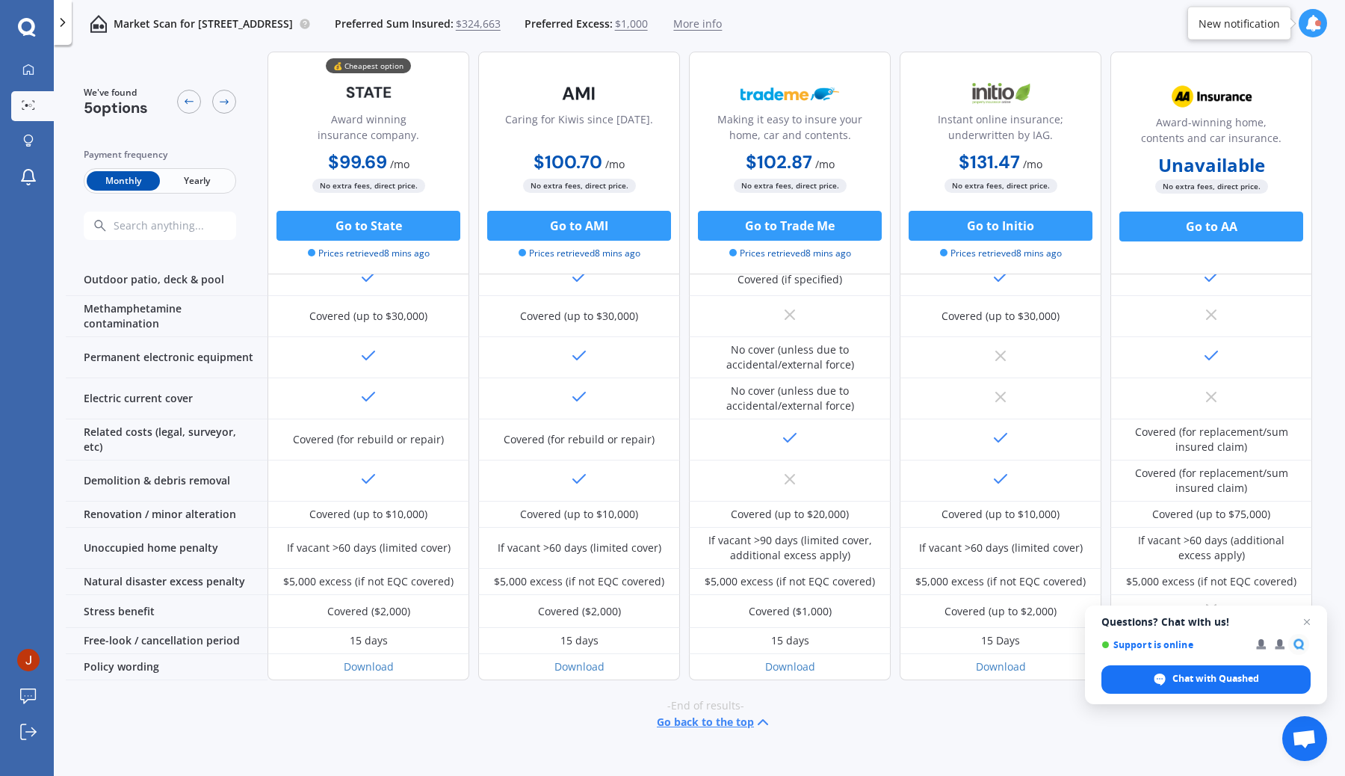
click at [223, 171] on span "Yearly" at bounding box center [196, 180] width 73 height 19
